Goal: Information Seeking & Learning: Compare options

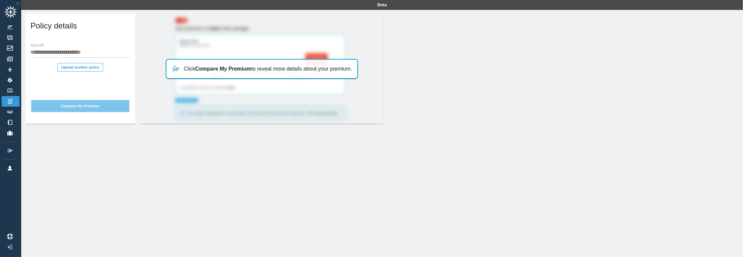
click at [77, 106] on button "Compare My Premium" at bounding box center [80, 106] width 98 height 12
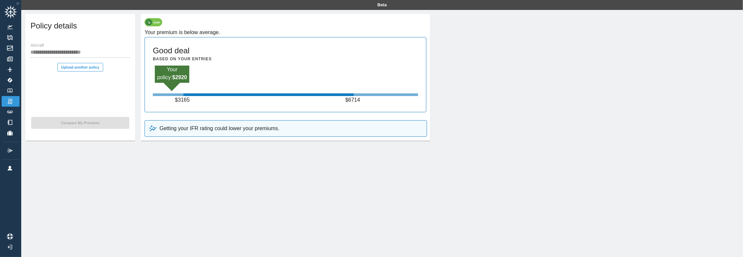
click at [18, 3] on img at bounding box center [18, 4] width 6 height 6
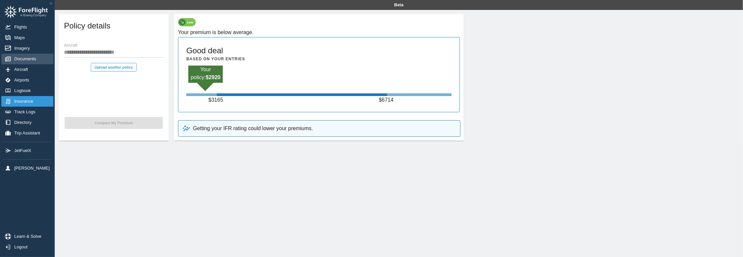
click at [26, 60] on span "Documents" at bounding box center [26, 58] width 25 height 5
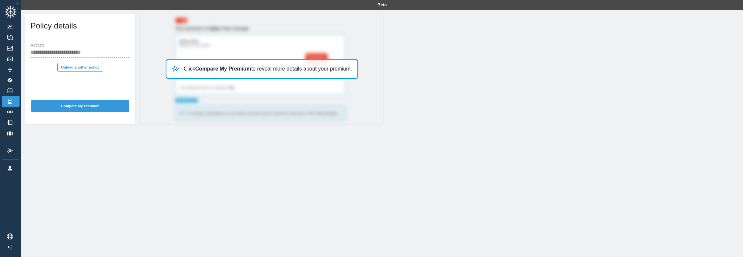
click at [221, 69] on b "Compare My Premium" at bounding box center [223, 69] width 56 height 6
click at [10, 89] on img at bounding box center [9, 91] width 7 height 4
